Goal: Communication & Community: Connect with others

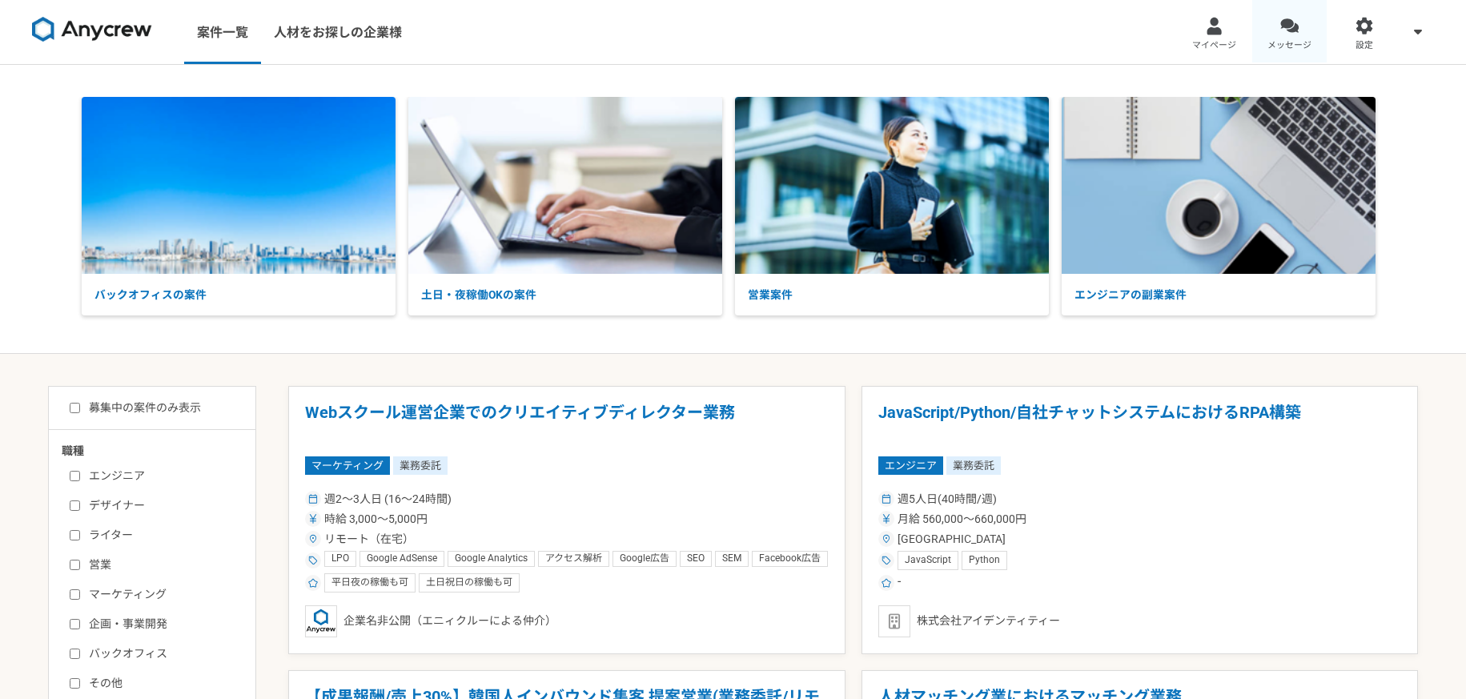
click at [1281, 30] on div at bounding box center [1290, 26] width 18 height 18
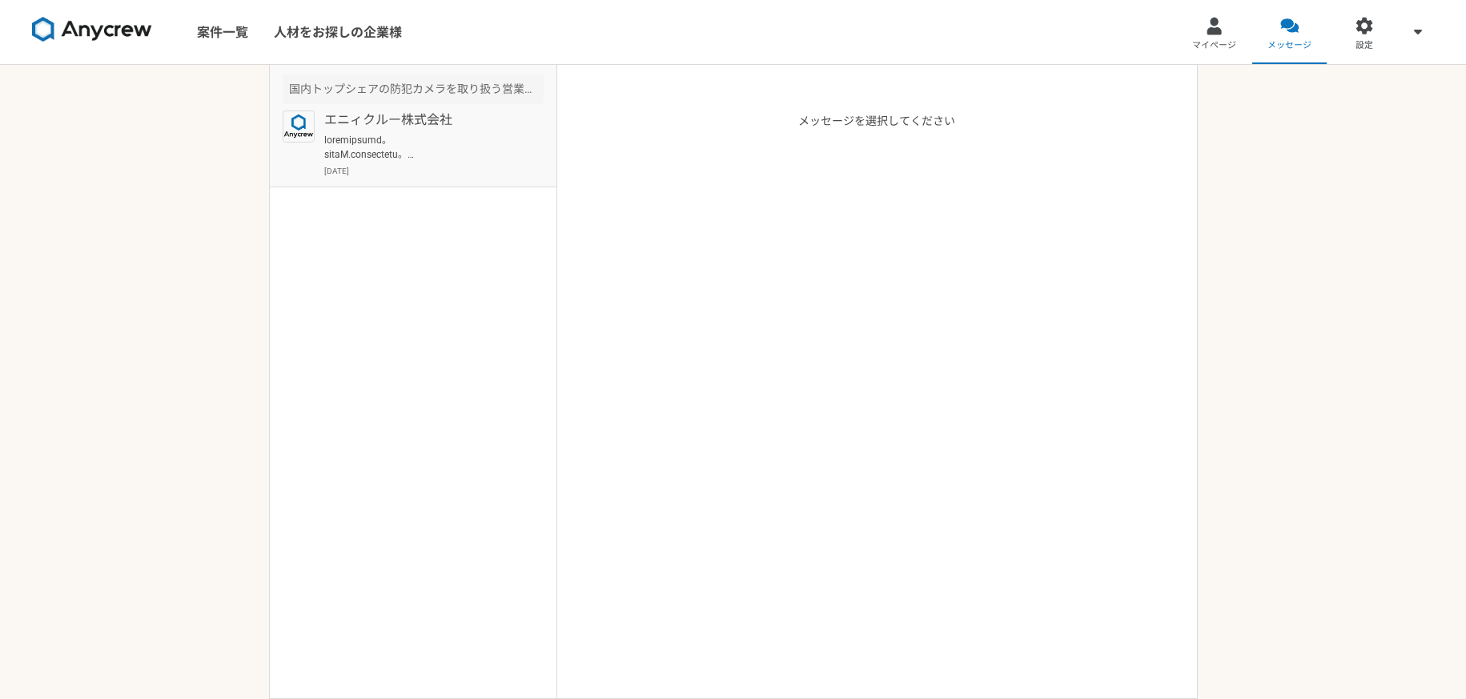
click at [457, 122] on p "エニィクルー株式会社" at bounding box center [423, 120] width 198 height 19
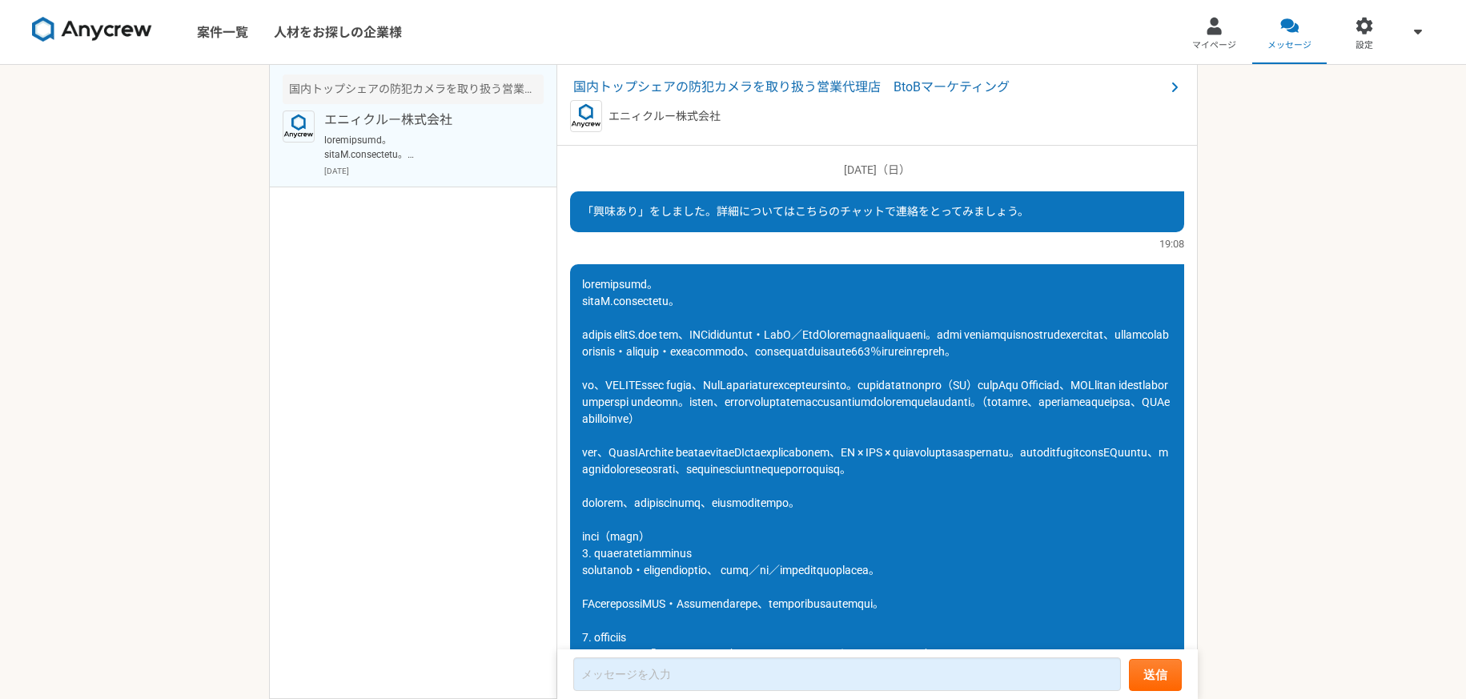
click at [91, 35] on img at bounding box center [92, 30] width 120 height 26
